Goal: Task Accomplishment & Management: Use online tool/utility

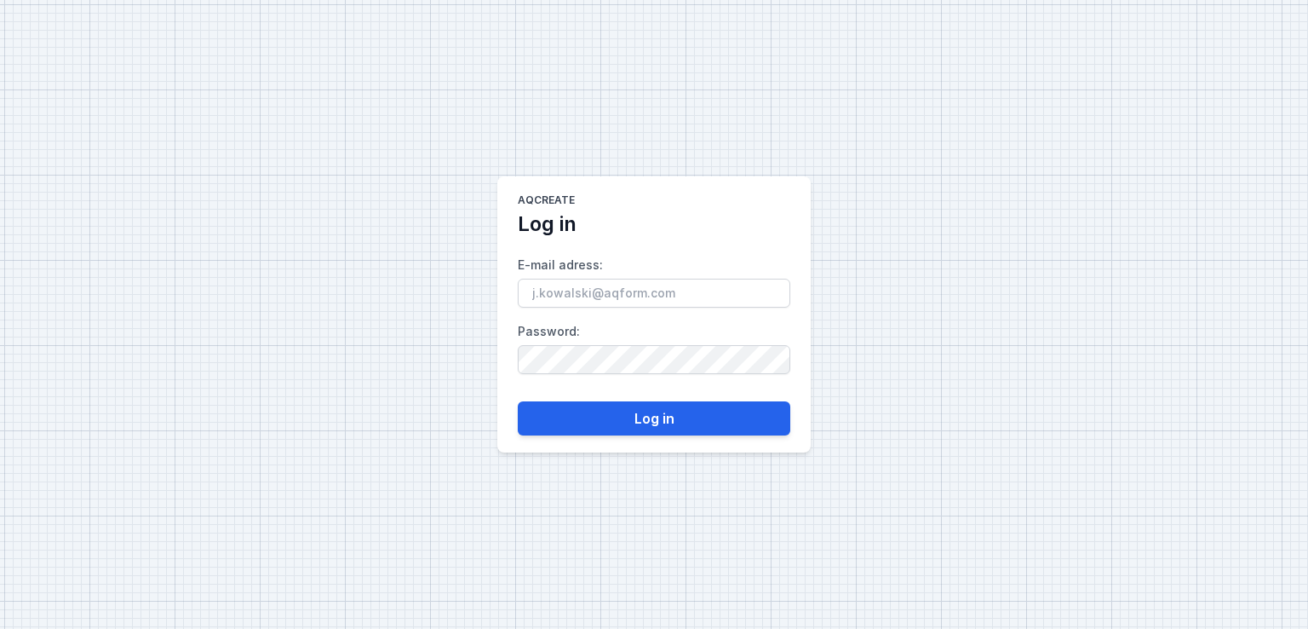
click at [615, 294] on input "E-mail adress :" at bounding box center [654, 293] width 273 height 29
type input "[EMAIL_ADDRESS][DOMAIN_NAME]"
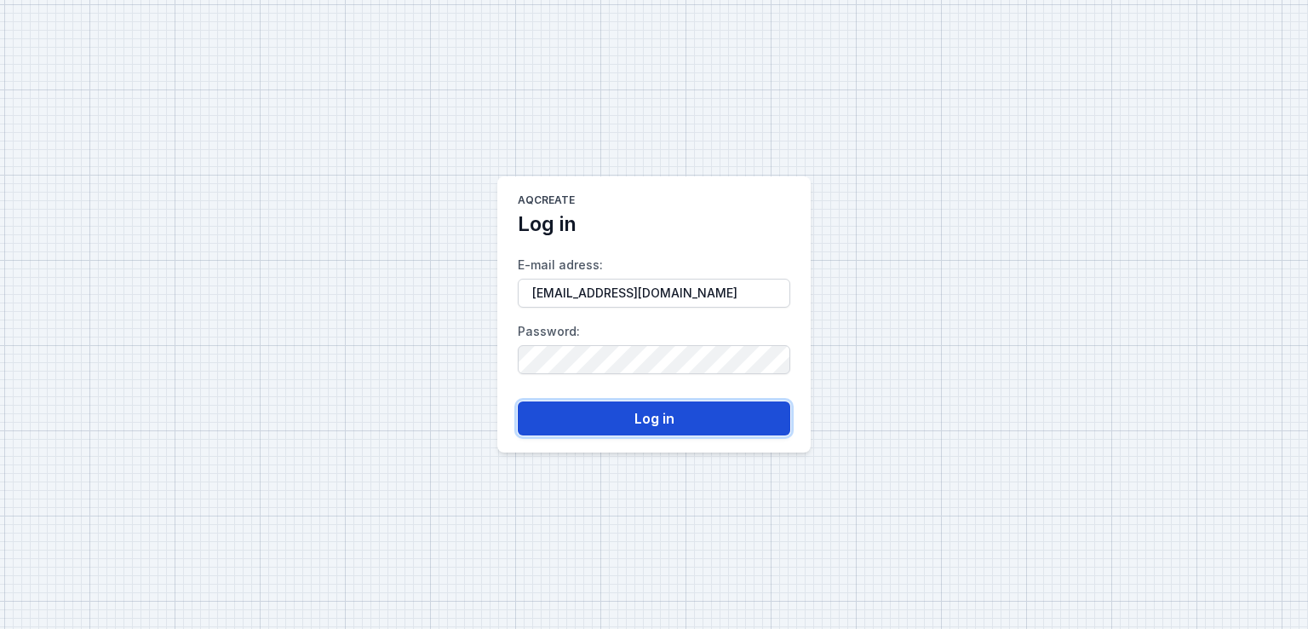
click at [617, 411] on button "Log in" at bounding box center [654, 418] width 273 height 34
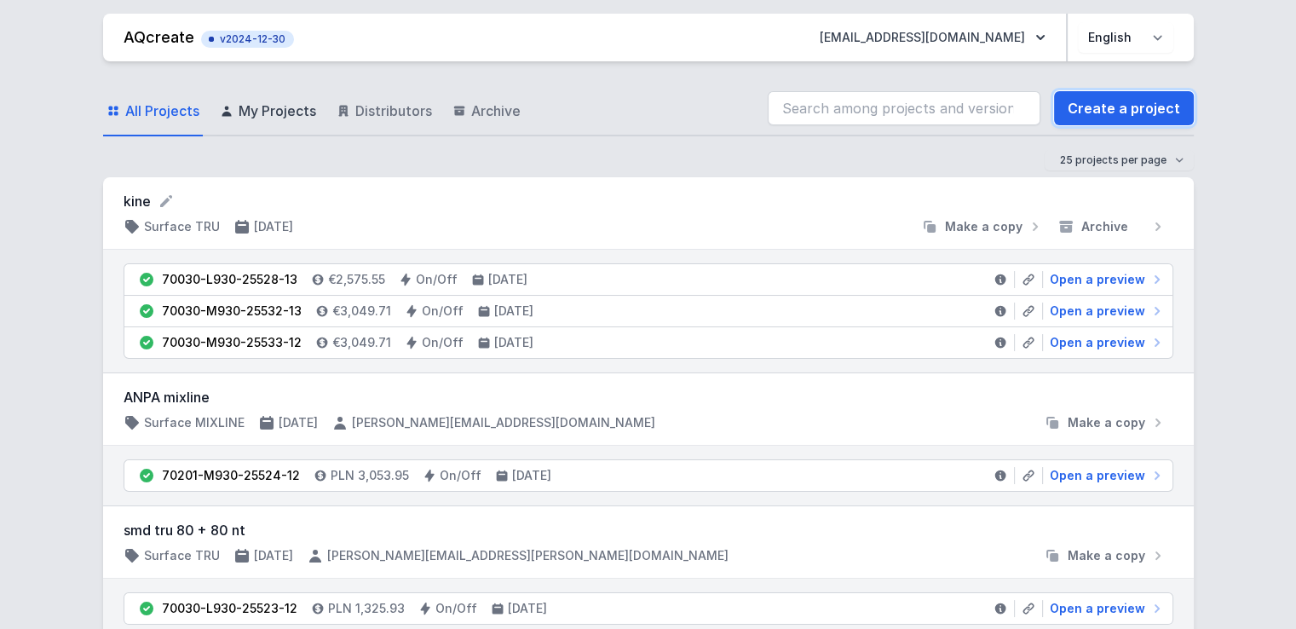
click at [1137, 107] on link "Create a project" at bounding box center [1124, 108] width 140 height 34
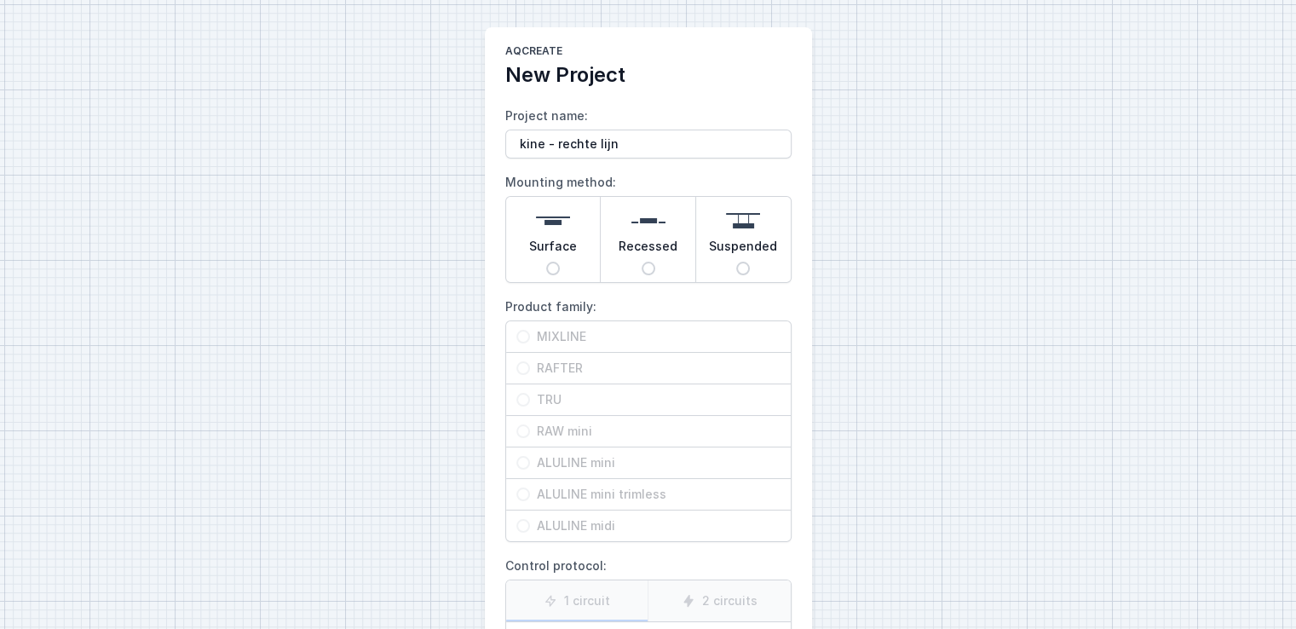
type input "kine - rechte lijn"
click at [546, 256] on span "Surface" at bounding box center [553, 250] width 48 height 24
click at [546, 262] on input "Surface" at bounding box center [553, 269] width 14 height 14
radio input "true"
click at [530, 396] on span "TRU" at bounding box center [655, 399] width 250 height 17
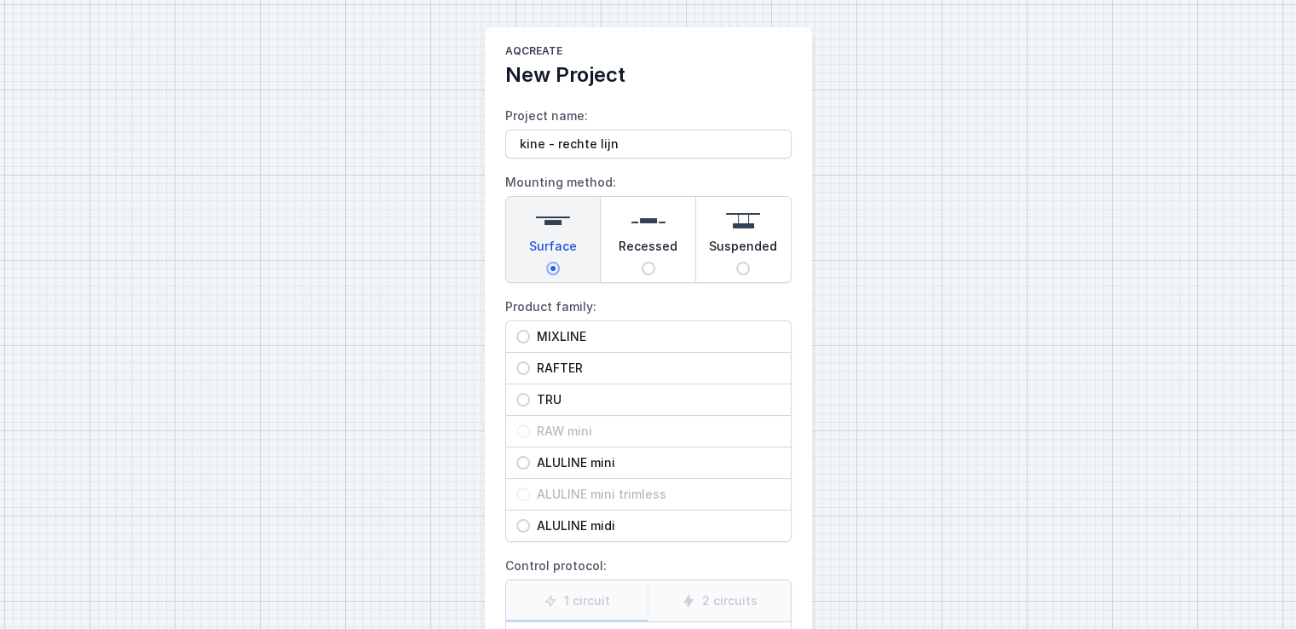
click at [529, 396] on input "TRU" at bounding box center [523, 400] width 14 height 14
radio input "true"
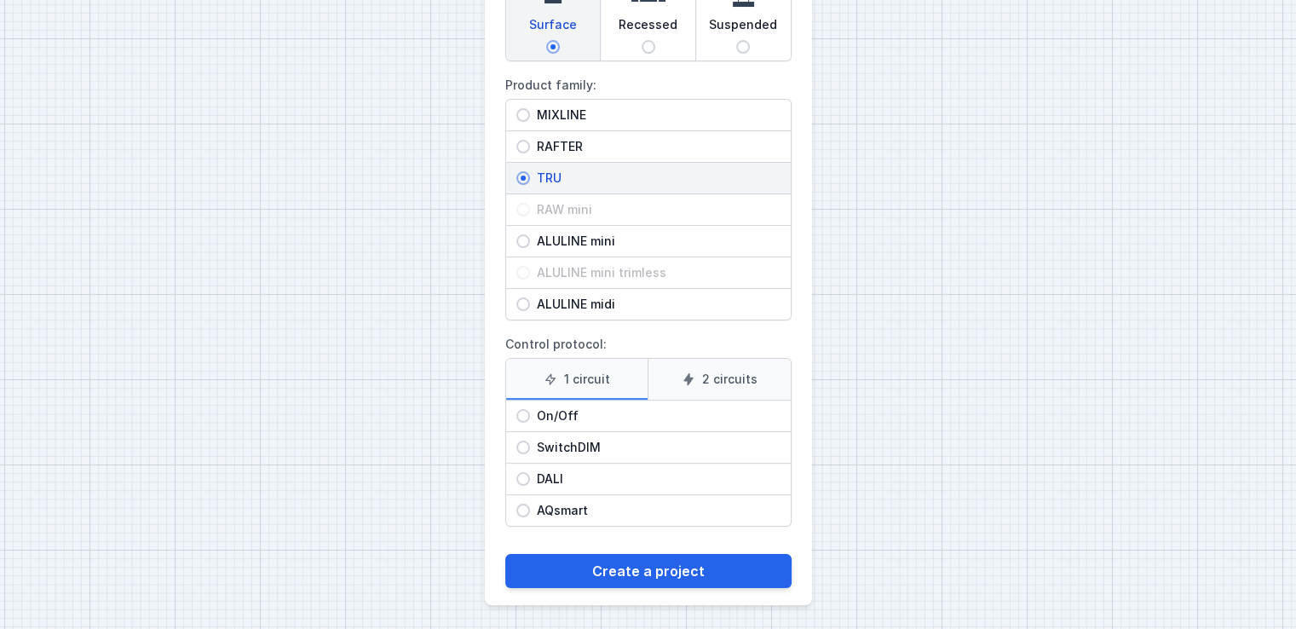
click at [566, 413] on span "On/Off" at bounding box center [655, 415] width 250 height 17
click at [530, 413] on input "On/Off" at bounding box center [523, 416] width 14 height 14
radio input "true"
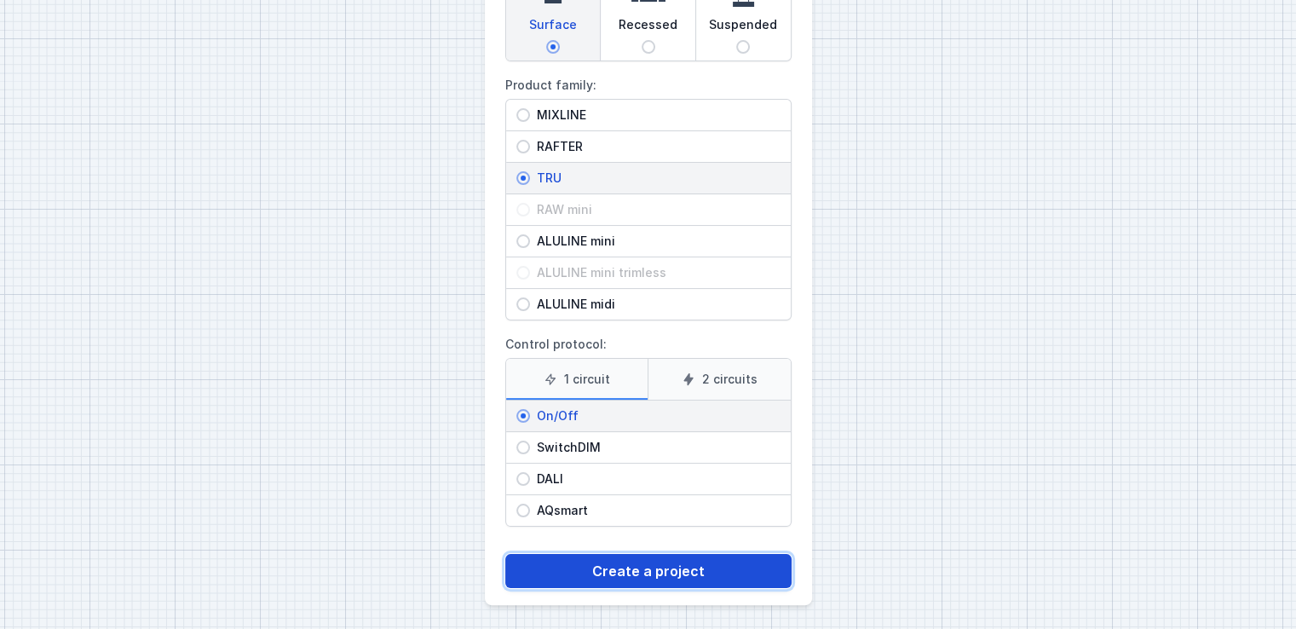
click at [577, 573] on button "Create a project" at bounding box center [648, 571] width 286 height 34
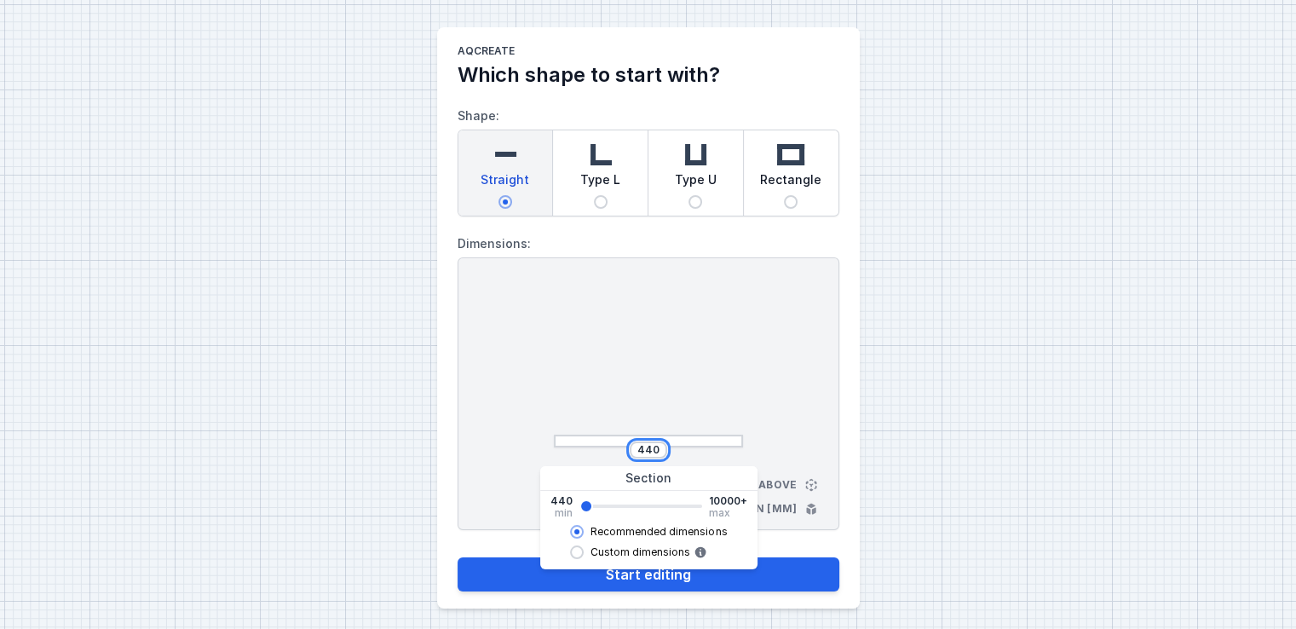
drag, startPoint x: 657, startPoint y: 451, endPoint x: 553, endPoint y: 422, distance: 107.9
click at [554, 422] on div "440" at bounding box center [648, 366] width 189 height 162
type input "12210"
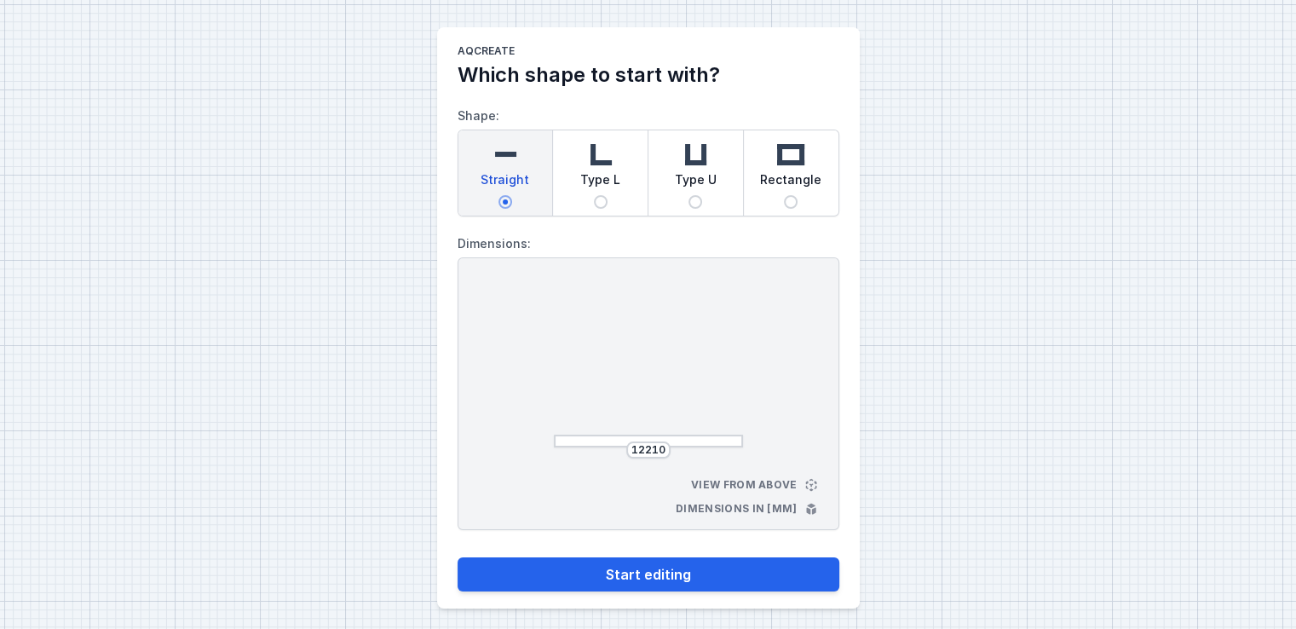
click at [219, 434] on div "AQcreate Which shape to start with? Shape: Straight Type L Type U Rectangle Dim…" at bounding box center [648, 317] width 1296 height 635
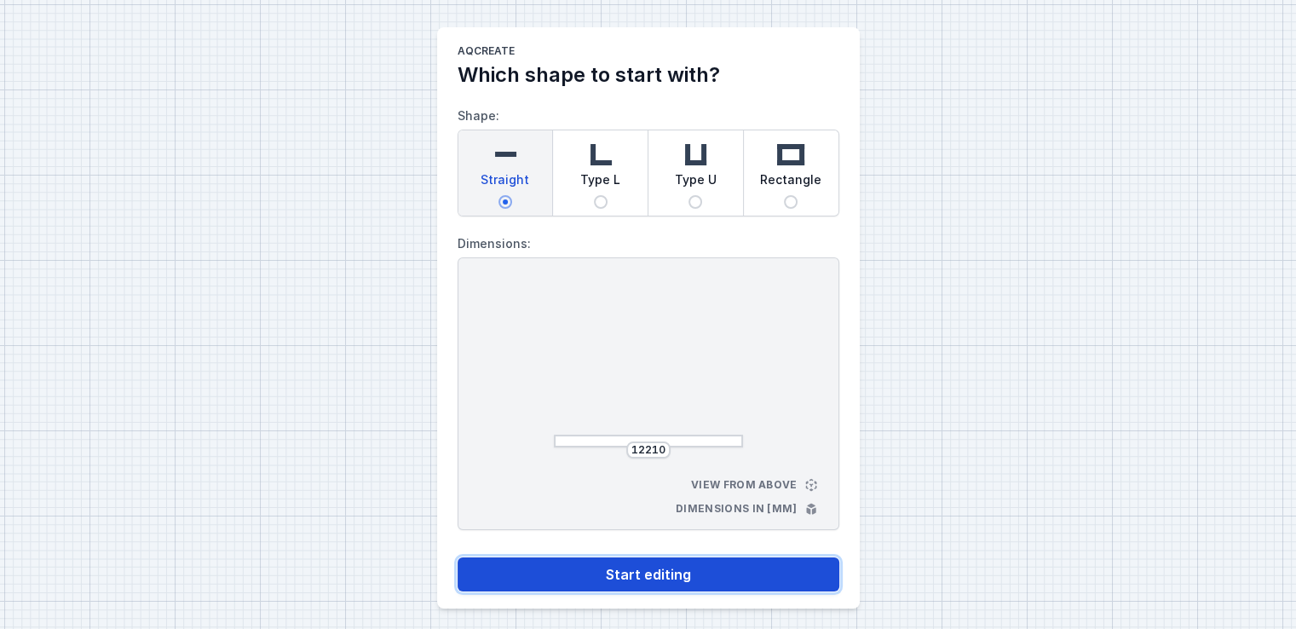
click at [682, 580] on button "Start editing" at bounding box center [648, 574] width 382 height 34
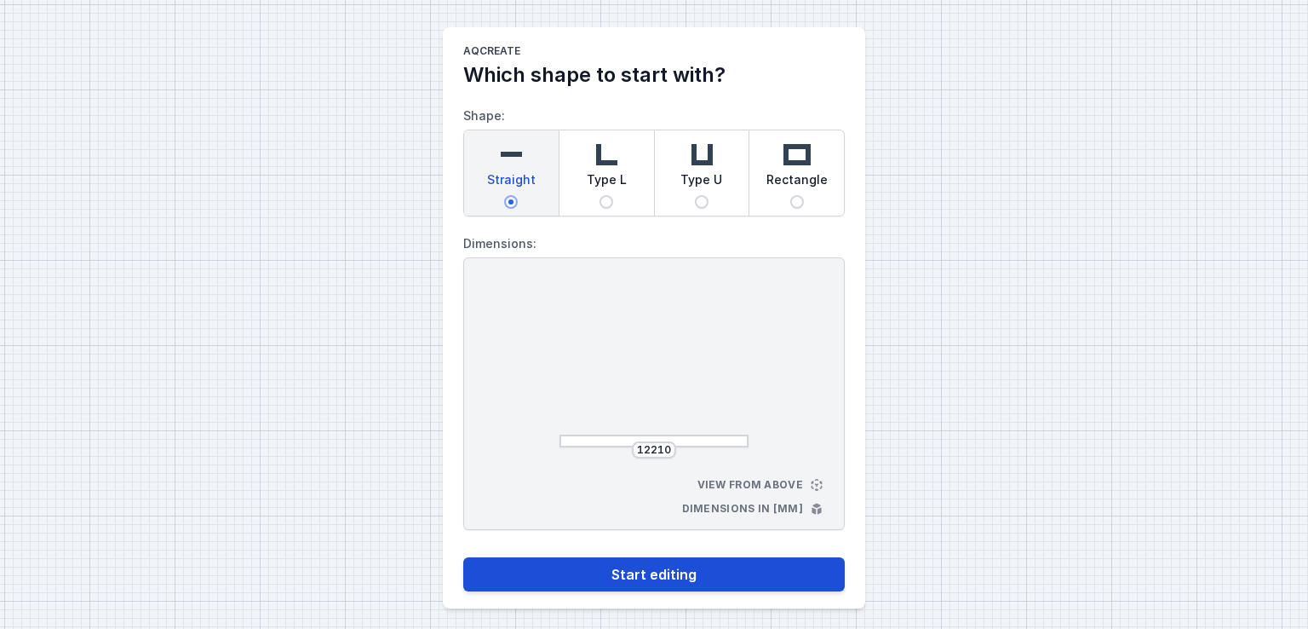
select select "M"
select select "3000"
select select "opal"
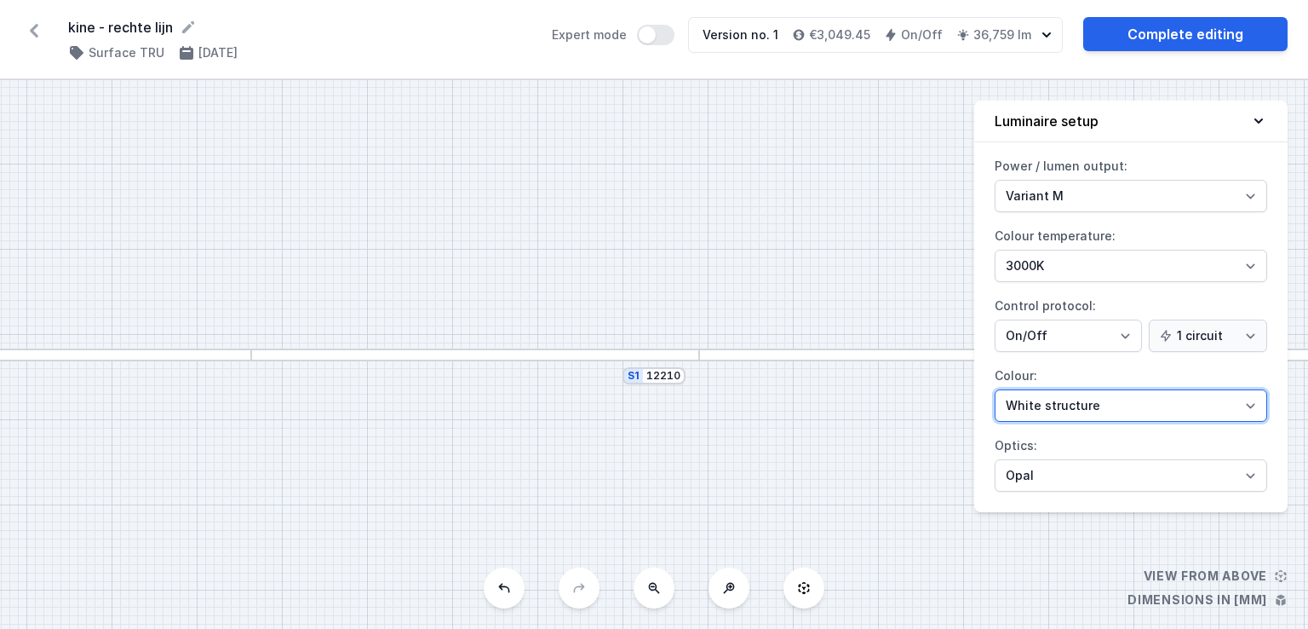
click at [1047, 404] on select "White structure Black structure Gold structure Copper Gray Another colour (from…" at bounding box center [1131, 405] width 273 height 32
select select "2"
click at [995, 389] on select "White structure Black structure Gold structure Copper Gray Another colour (from…" at bounding box center [1131, 405] width 273 height 32
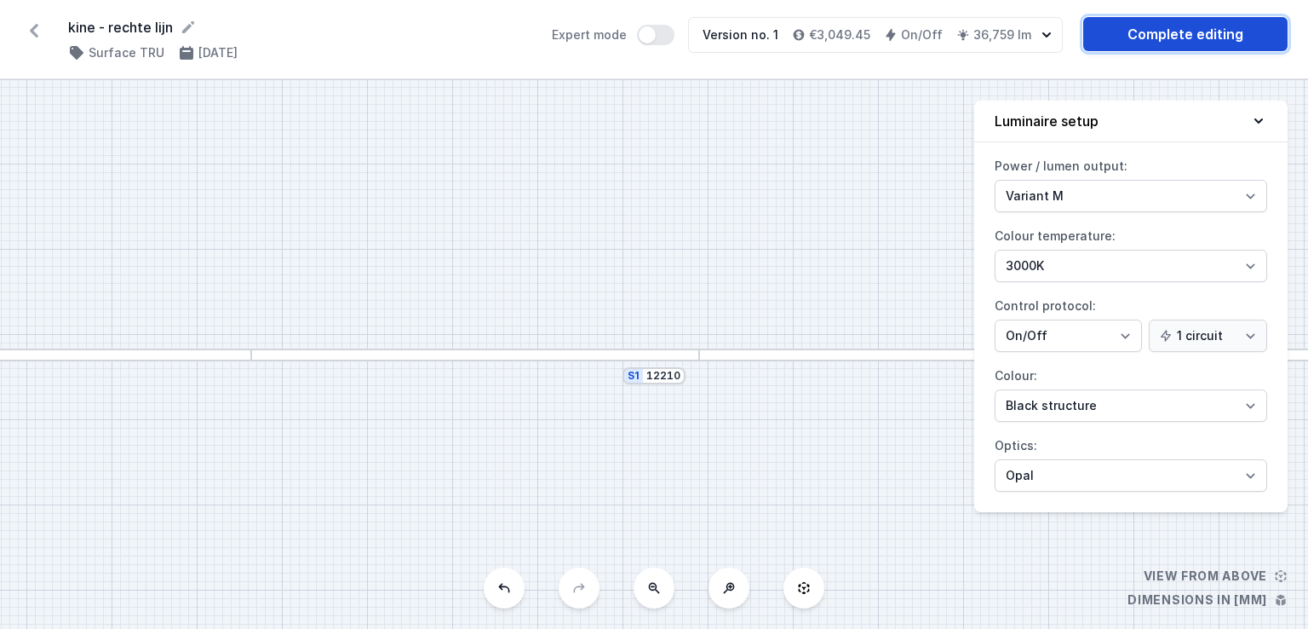
click at [1169, 37] on link "Complete editing" at bounding box center [1186, 34] width 204 height 34
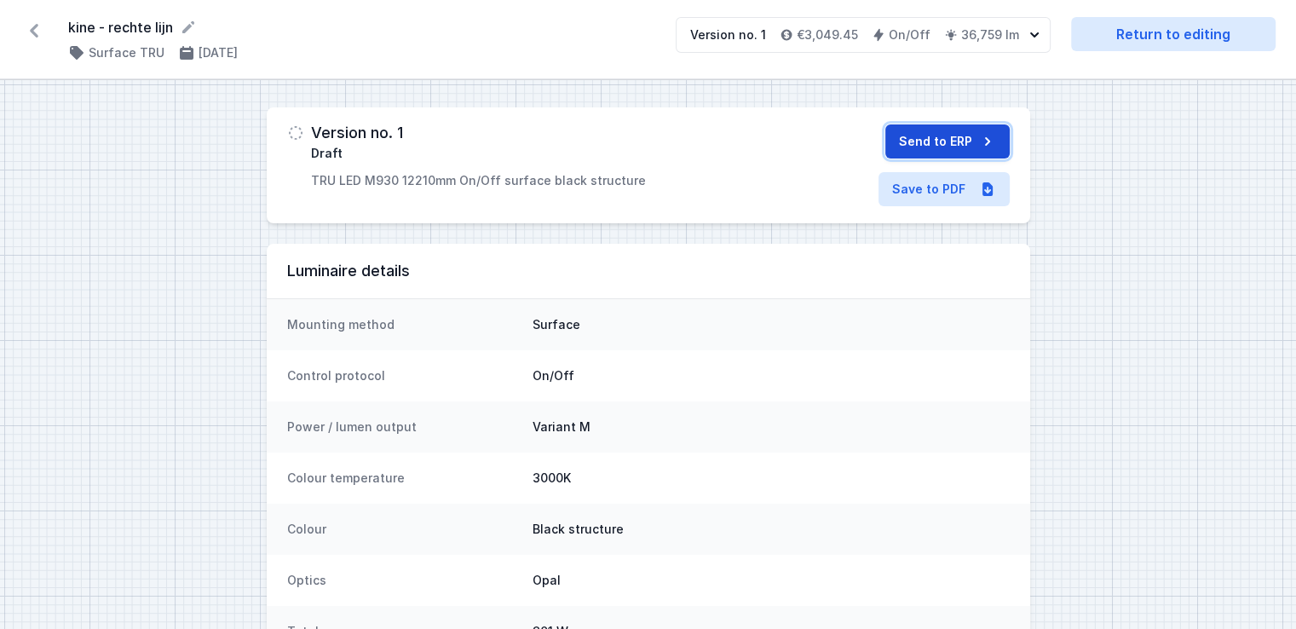
click at [954, 145] on button "Send to ERP" at bounding box center [947, 141] width 124 height 34
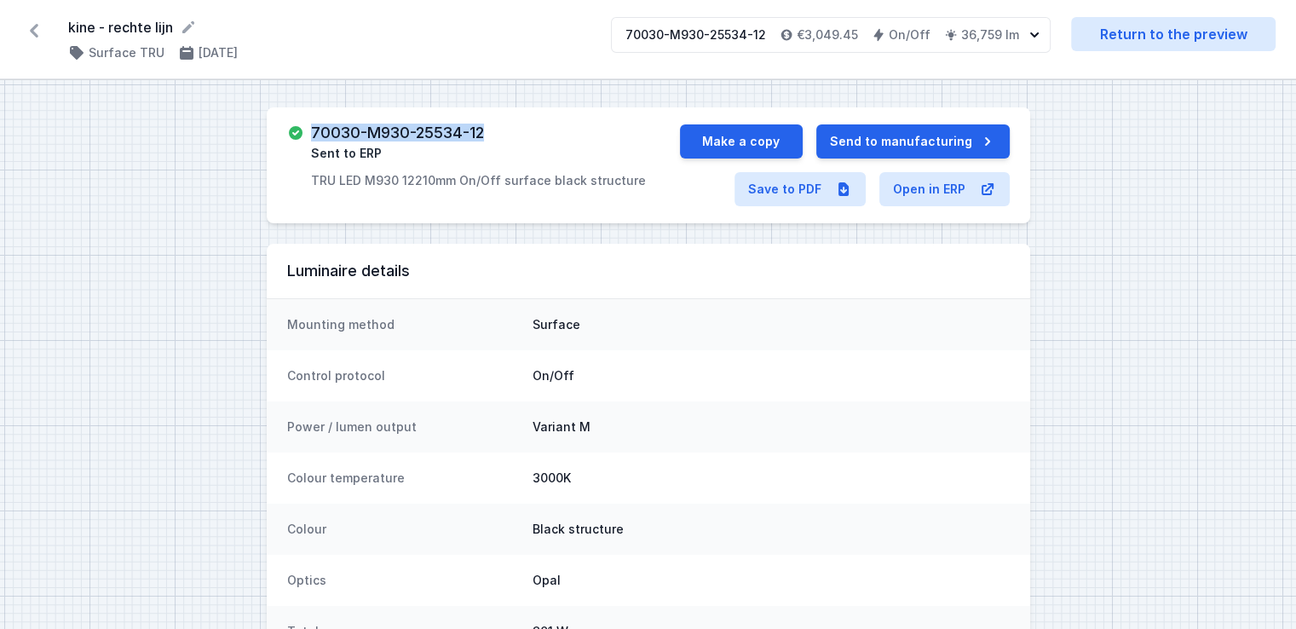
drag, startPoint x: 493, startPoint y: 135, endPoint x: 310, endPoint y: 124, distance: 183.4
click at [311, 124] on div "70030-M930-25534-12 Sent to ERP TRU LED M930 12210mm On/Off surface black struc…" at bounding box center [478, 156] width 335 height 65
copy h3 "70030-M930-25534-12"
click at [811, 187] on link "Save to PDF" at bounding box center [799, 189] width 131 height 34
